Goal: Information Seeking & Learning: Check status

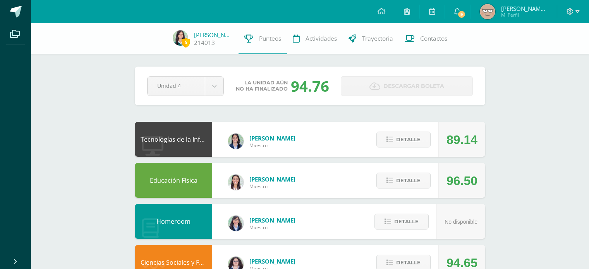
scroll to position [37, 0]
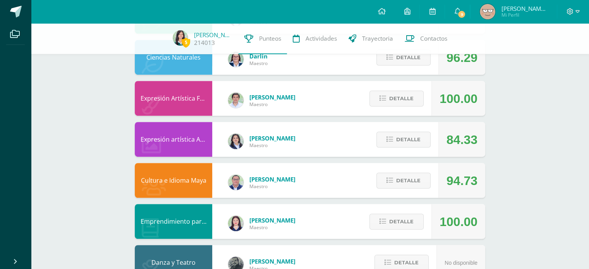
scroll to position [478, 0]
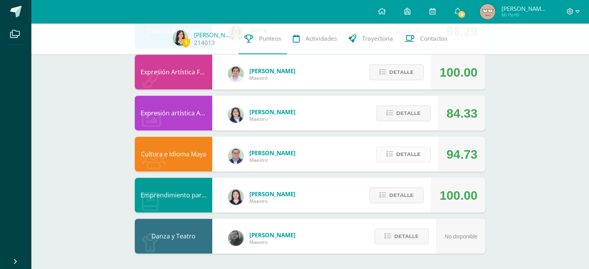
click at [392, 153] on icon at bounding box center [389, 154] width 7 height 7
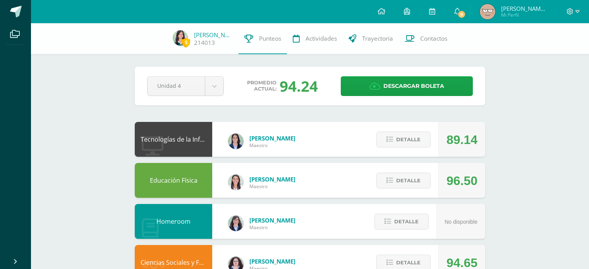
scroll to position [478, 0]
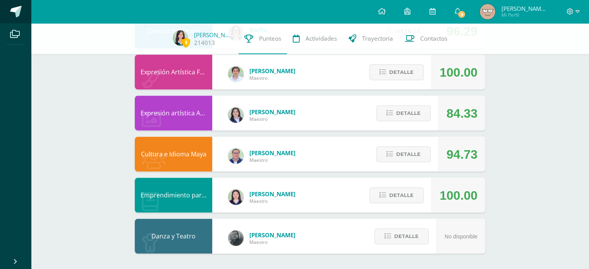
click at [21, 12] on span at bounding box center [16, 12] width 12 height 12
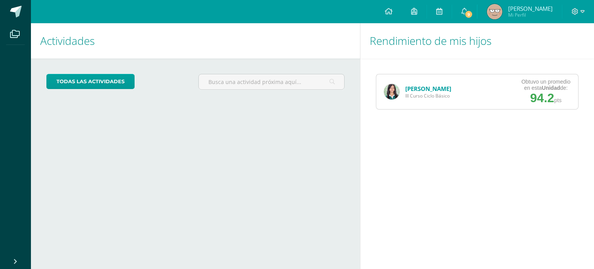
click at [389, 82] on div "Kiara Rosales III Curso Ciclo Básico" at bounding box center [418, 91] width 83 height 35
click at [393, 88] on img at bounding box center [391, 91] width 15 height 15
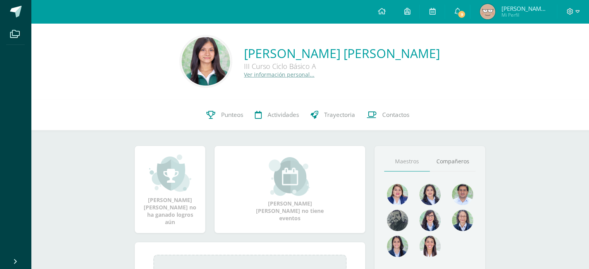
click at [520, 12] on span "Mi Perfil" at bounding box center [524, 15] width 46 height 7
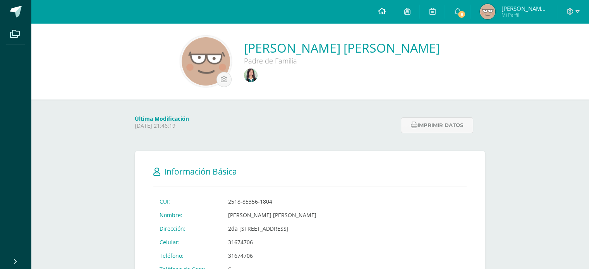
click at [385, 9] on icon at bounding box center [381, 11] width 8 height 7
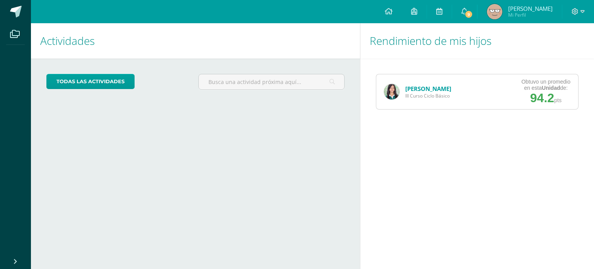
click at [516, 10] on span "[PERSON_NAME]" at bounding box center [530, 9] width 45 height 8
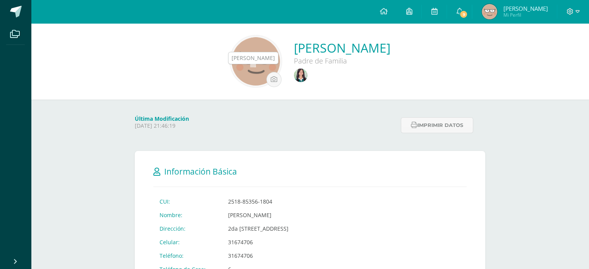
click at [294, 75] on img at bounding box center [301, 75] width 14 height 14
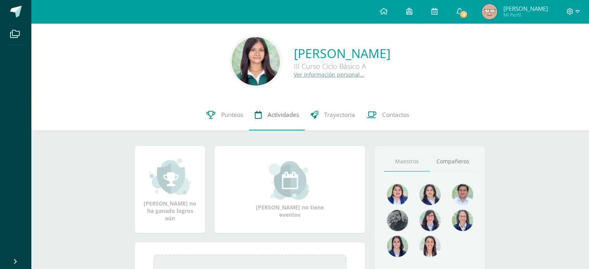
click at [281, 113] on span "Actividades" at bounding box center [282, 115] width 31 height 8
click at [214, 113] on link "Punteos" at bounding box center [224, 114] width 48 height 31
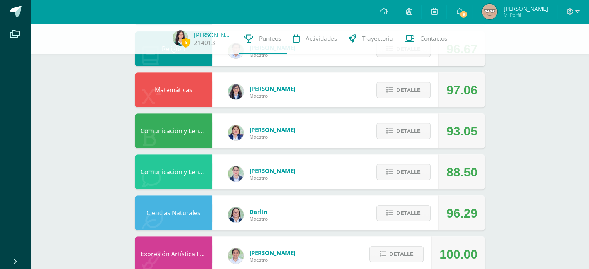
scroll to position [300, 0]
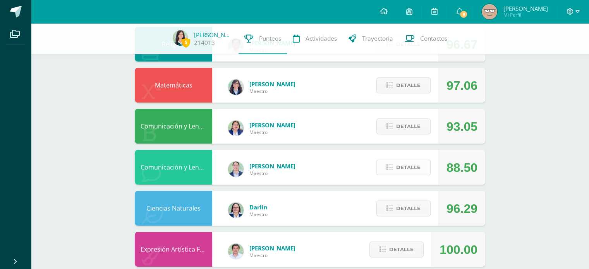
click at [415, 168] on span "Detalle" at bounding box center [408, 167] width 24 height 14
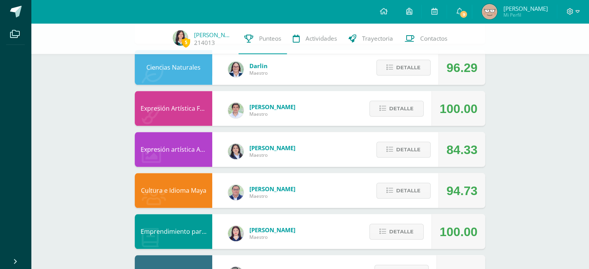
scroll to position [758, 0]
click at [412, 66] on span "Detalle" at bounding box center [408, 67] width 24 height 14
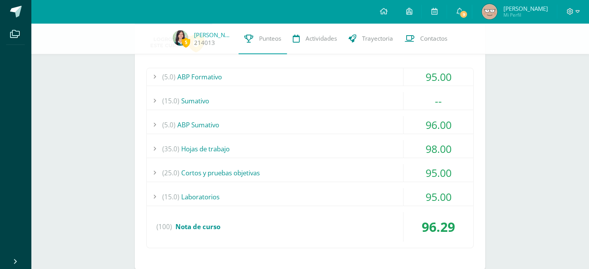
scroll to position [818, 0]
click at [385, 79] on div "(5.0) ABP Formativo" at bounding box center [310, 76] width 326 height 17
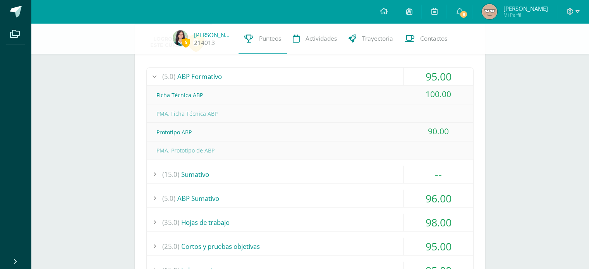
click at [340, 194] on div "(5.0) ABP Sumativo" at bounding box center [310, 198] width 326 height 17
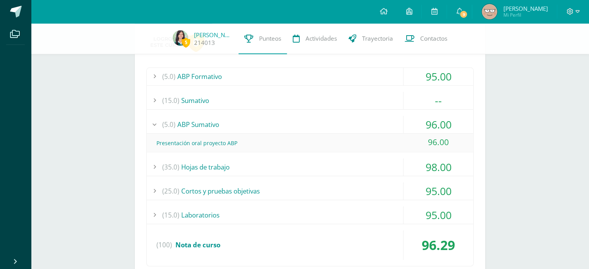
click at [258, 162] on div "(35.0) Hojas de trabajo" at bounding box center [310, 166] width 326 height 17
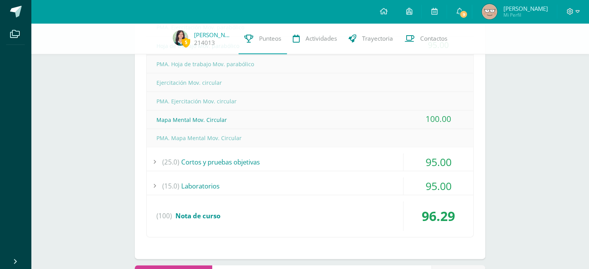
scroll to position [978, 0]
click at [250, 158] on div "(25.0) Cortos y pruebas objetivas" at bounding box center [310, 160] width 326 height 17
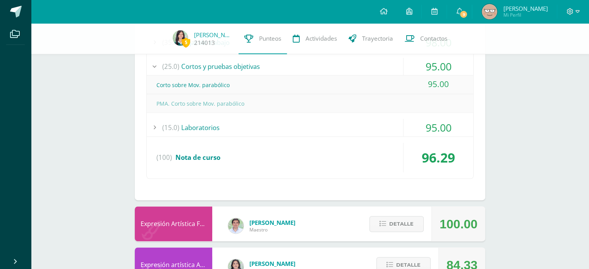
scroll to position [923, 0]
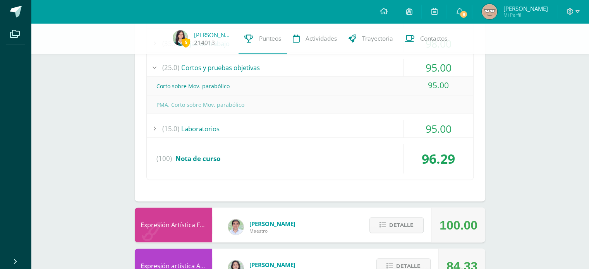
click at [262, 125] on div "(15.0) Laboratorios" at bounding box center [310, 128] width 326 height 17
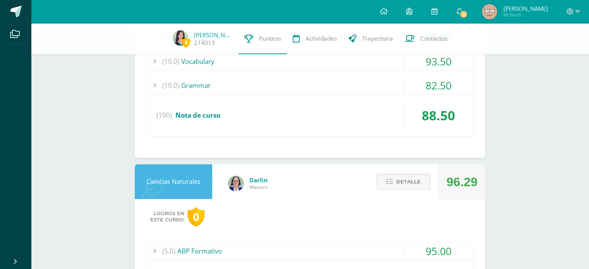
scroll to position [632, 0]
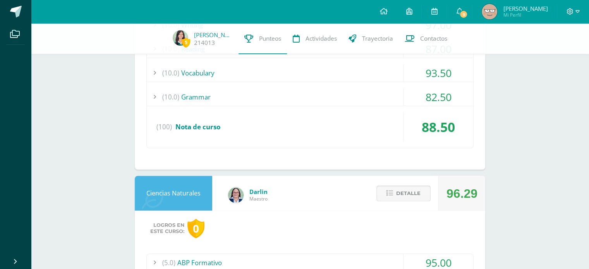
click at [402, 198] on span "Detalle" at bounding box center [408, 193] width 24 height 14
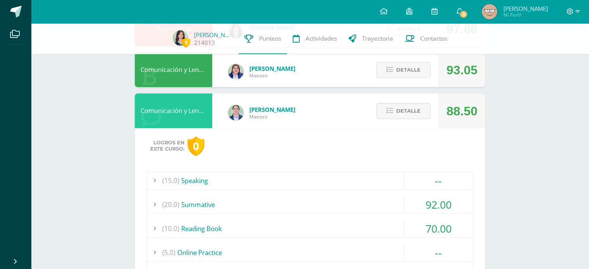
scroll to position [356, 0]
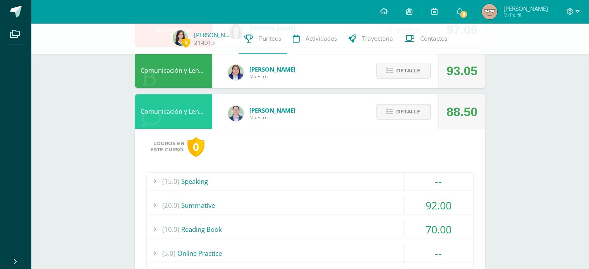
click at [418, 111] on span "Detalle" at bounding box center [408, 111] width 24 height 14
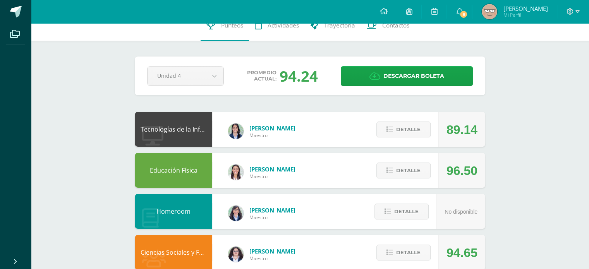
scroll to position [0, 0]
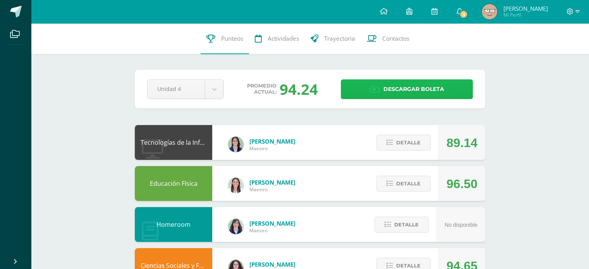
click at [373, 86] on icon at bounding box center [374, 89] width 11 height 9
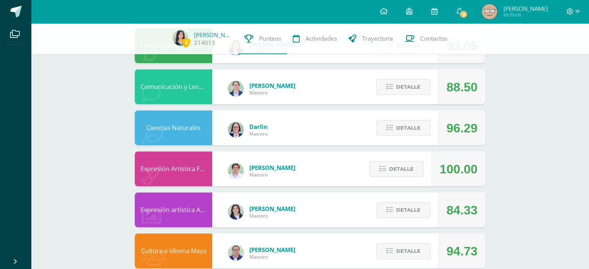
scroll to position [382, 0]
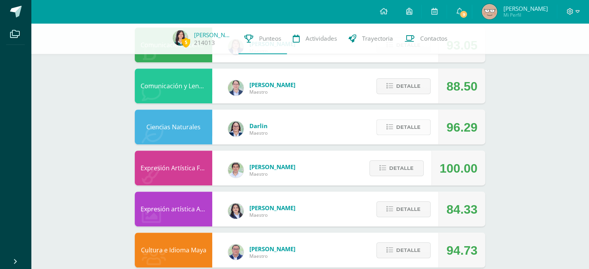
click at [410, 129] on span "Detalle" at bounding box center [408, 127] width 24 height 14
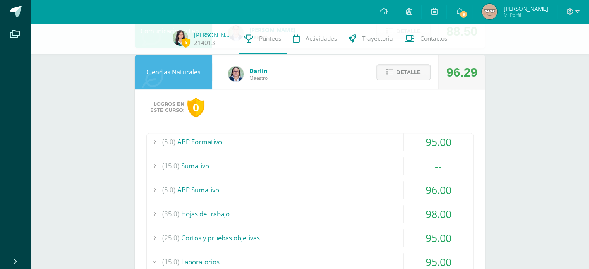
scroll to position [446, 0]
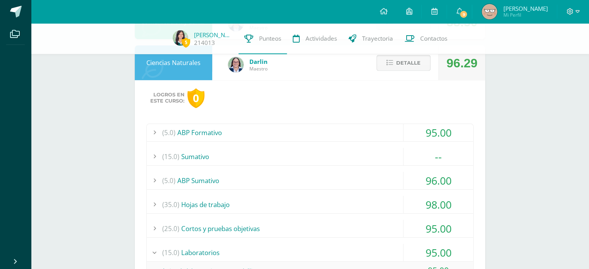
click at [411, 65] on span "Detalle" at bounding box center [408, 63] width 24 height 14
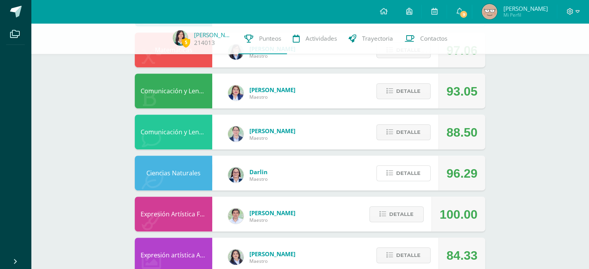
scroll to position [334, 0]
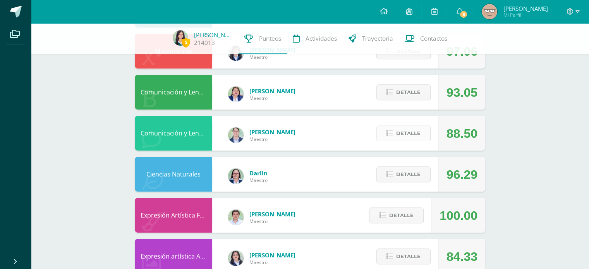
click at [410, 134] on span "Detalle" at bounding box center [408, 133] width 24 height 14
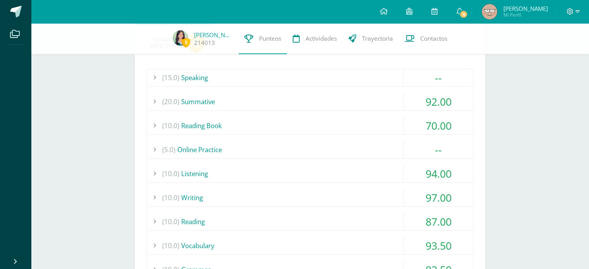
scroll to position [461, 0]
click at [388, 118] on div "(10.0) Reading Book" at bounding box center [310, 124] width 326 height 17
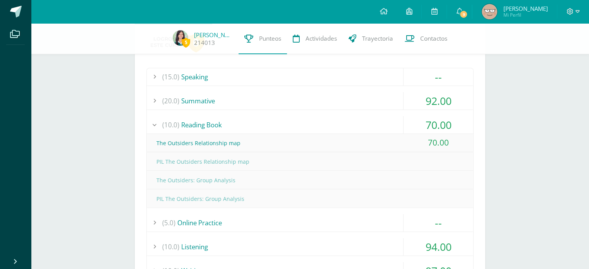
click at [388, 118] on div "(10.0) Reading Book" at bounding box center [310, 124] width 326 height 17
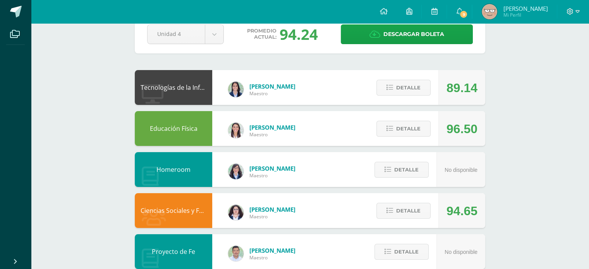
scroll to position [0, 0]
